Goal: Obtain resource: Download file/media

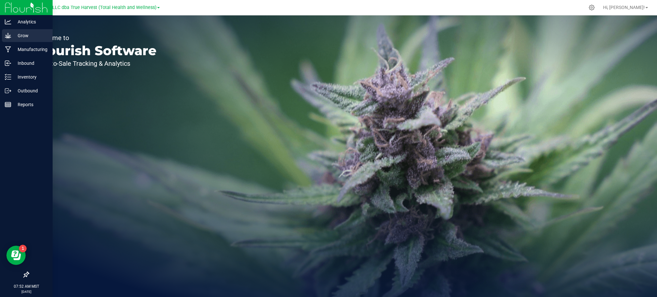
click at [17, 34] on p "Grow" at bounding box center [30, 36] width 39 height 8
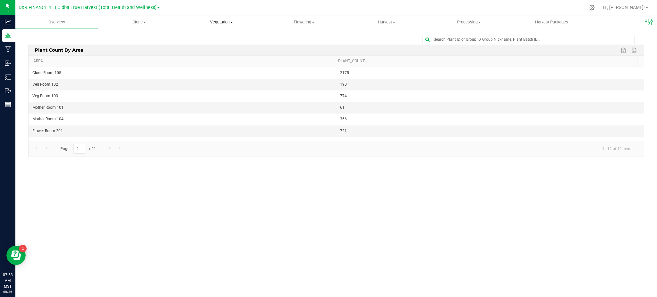
drag, startPoint x: 221, startPoint y: 23, endPoint x: 238, endPoint y: 31, distance: 19.0
click at [221, 23] on span "Vegetation" at bounding box center [222, 22] width 82 height 6
click at [213, 59] on span "Mother plants" at bounding box center [203, 61] width 47 height 5
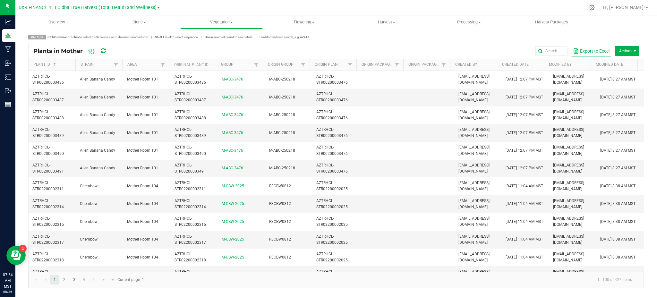
click at [598, 46] on button "Export to Excel" at bounding box center [592, 51] width 40 height 11
click at [596, 52] on button "Export to Excel" at bounding box center [592, 51] width 40 height 11
